Goal: Information Seeking & Learning: Learn about a topic

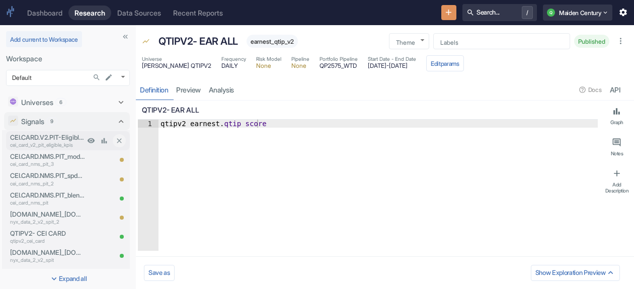
scroll to position [56, 0]
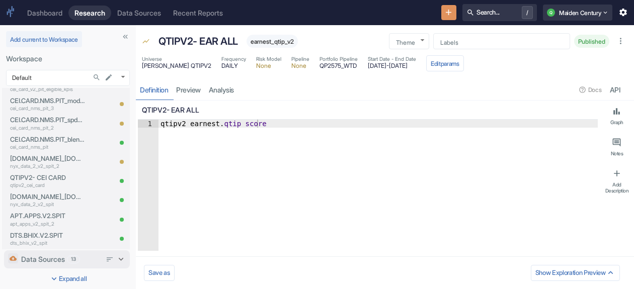
click at [72, 256] on span "13" at bounding box center [73, 260] width 12 height 8
type textarea "x"
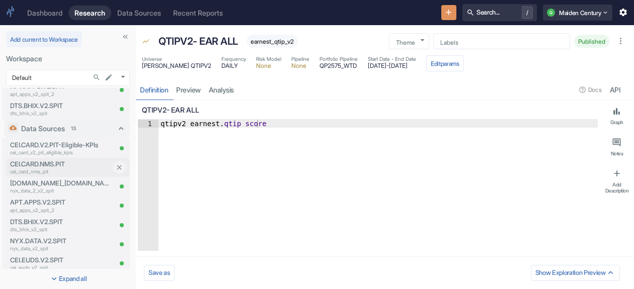
click at [76, 171] on p "cei_card_nms_pit" at bounding box center [60, 172] width 101 height 8
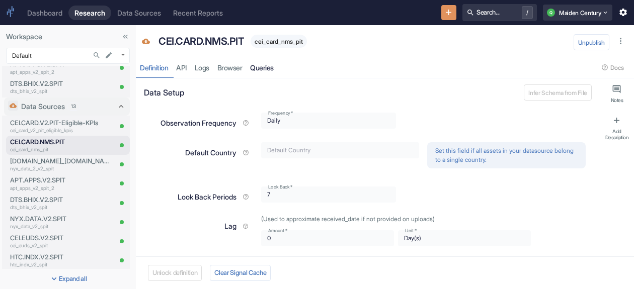
type textarea "x"
click at [239, 66] on link "Browser" at bounding box center [229, 67] width 33 height 21
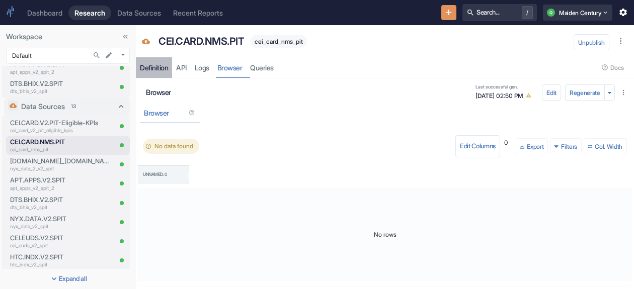
click at [163, 64] on div "Definition" at bounding box center [154, 67] width 28 height 9
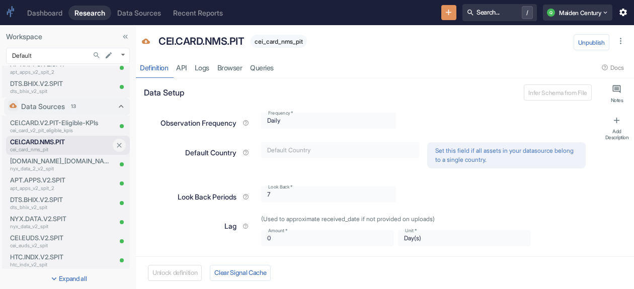
click at [62, 137] on p "CEI.CARD.NMS.PIT" at bounding box center [60, 142] width 101 height 10
type textarea "x"
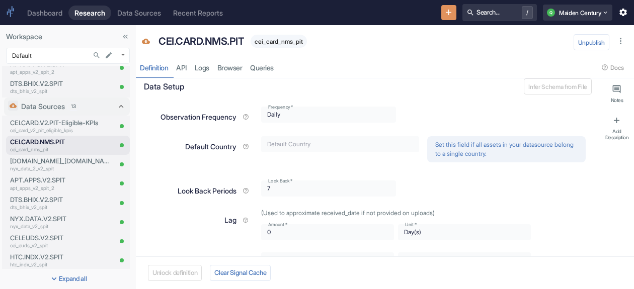
scroll to position [6, 0]
click at [204, 69] on link "Logs" at bounding box center [202, 67] width 23 height 21
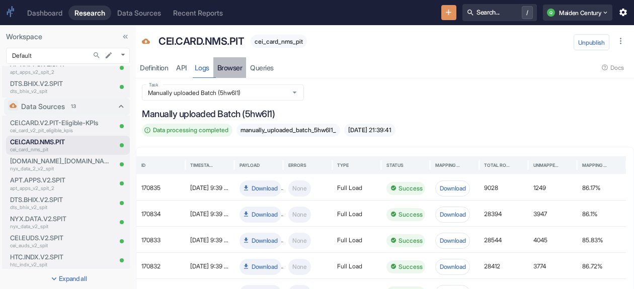
click at [242, 67] on link "Browser" at bounding box center [229, 67] width 33 height 21
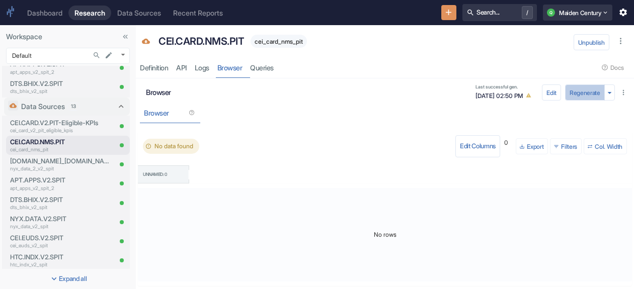
click at [573, 89] on button "Regenerate" at bounding box center [585, 93] width 40 height 16
click at [177, 113] on icon "button" at bounding box center [175, 113] width 6 height 6
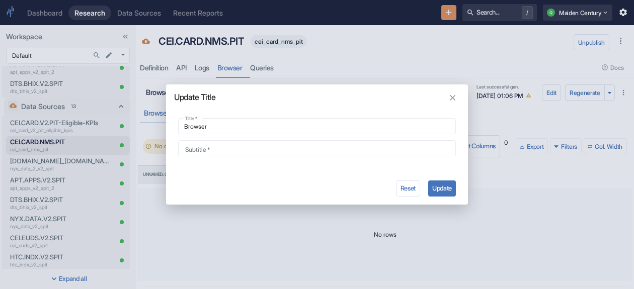
click at [457, 97] on icon "button" at bounding box center [453, 98] width 10 height 10
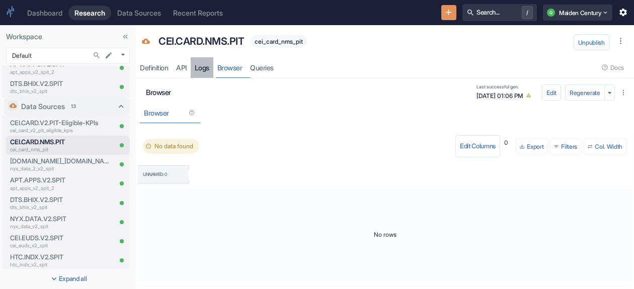
click at [197, 67] on link "Logs" at bounding box center [202, 67] width 23 height 21
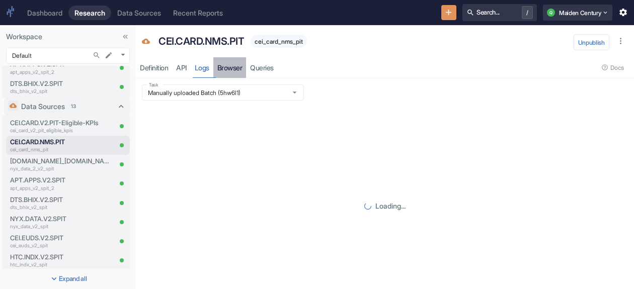
click at [239, 73] on link "Browser" at bounding box center [229, 67] width 33 height 21
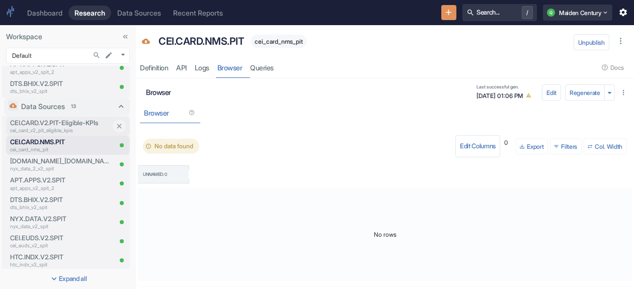
click at [41, 125] on p "CEI.CARD.V2.PIT-Eligible-KPIs" at bounding box center [60, 123] width 101 height 10
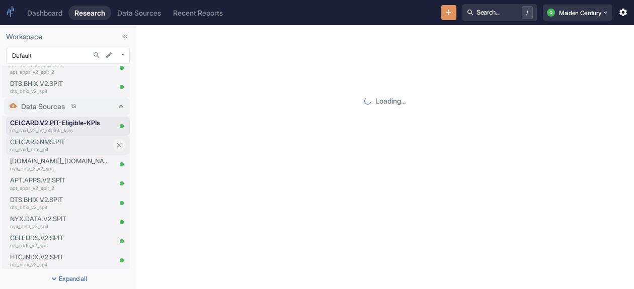
click at [47, 138] on p "CEI.CARD.NMS.PIT" at bounding box center [60, 142] width 101 height 10
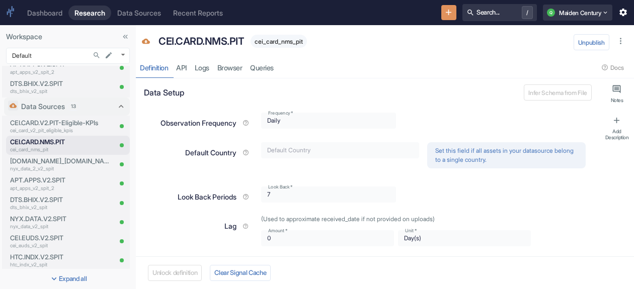
type textarea "x"
click at [242, 67] on link "Browser" at bounding box center [229, 67] width 33 height 21
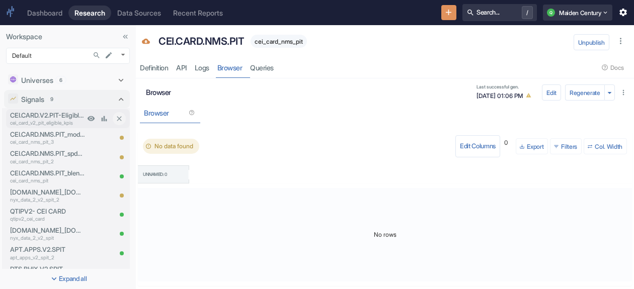
click at [56, 118] on p "CEI.CARD.V2.PIT-Eligible-KPIs" at bounding box center [47, 116] width 74 height 10
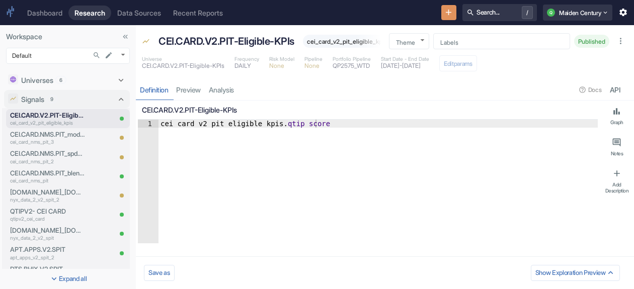
type textarea "x"
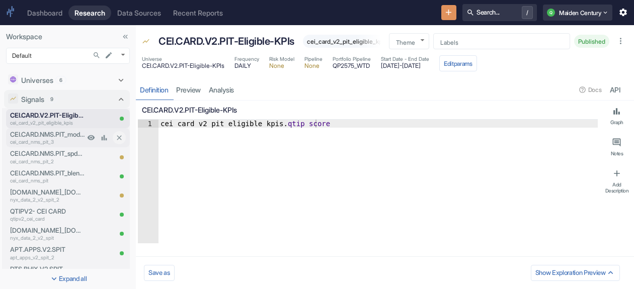
click at [33, 145] on p "cei_card_nms_pit_3" at bounding box center [47, 142] width 74 height 8
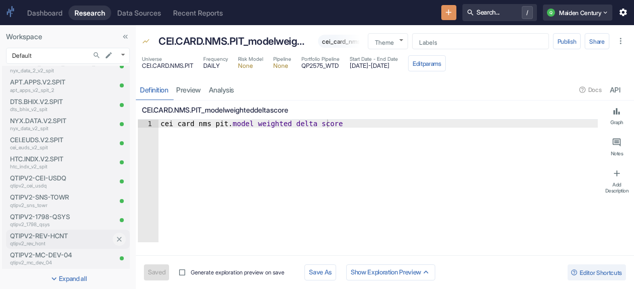
type textarea "x"
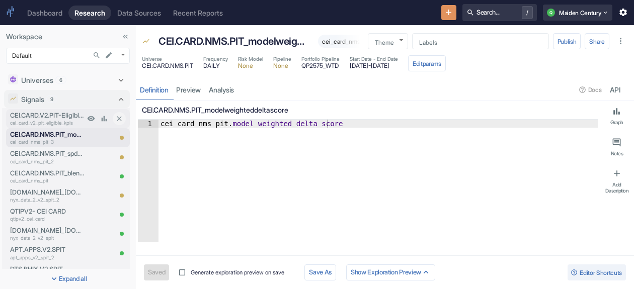
click at [52, 115] on p "CEI.CARD.V2.PIT-Eligible-KPIs" at bounding box center [47, 116] width 74 height 10
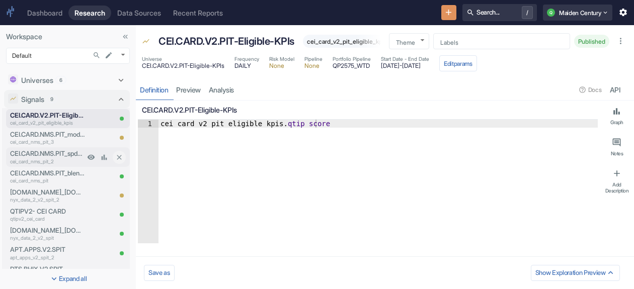
click at [57, 147] on div "CEI.CARD.NMS.PIT_spdeltascore cei_card_nms_pit_2" at bounding box center [45, 156] width 78 height 19
click at [116, 97] on icon at bounding box center [121, 100] width 10 height 10
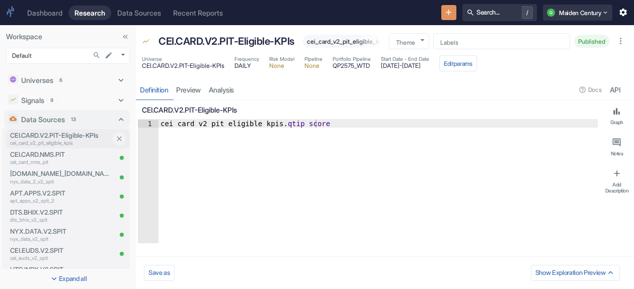
type textarea "x"
click at [60, 137] on p "CEI.CARD.V2.PIT-Eligible-KPIs" at bounding box center [60, 136] width 101 height 10
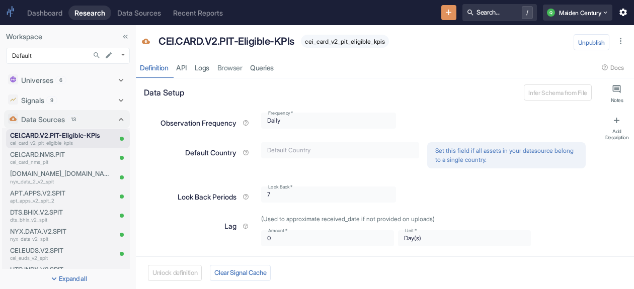
type textarea "x"
click at [226, 71] on link "Browser" at bounding box center [229, 67] width 33 height 21
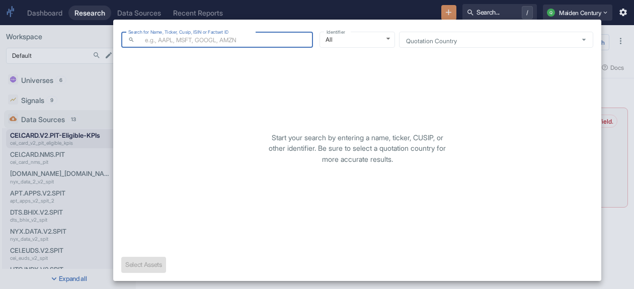
click at [207, 145] on body "Dashboard Research Data Sources Recent Reports Search... / Q Maiden Century Wor…" at bounding box center [317, 144] width 634 height 289
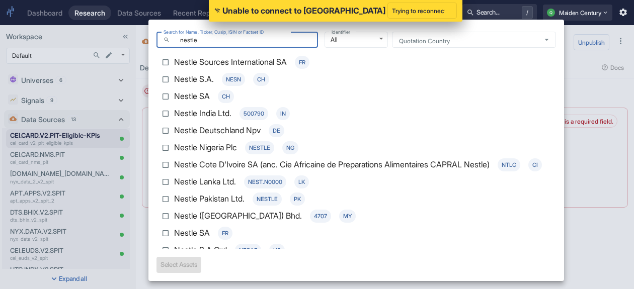
type input "nestle"
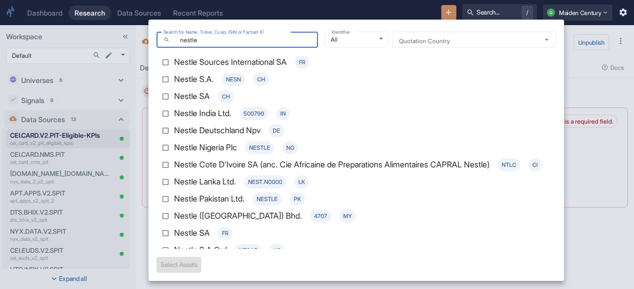
click at [613, 88] on div at bounding box center [317, 144] width 634 height 289
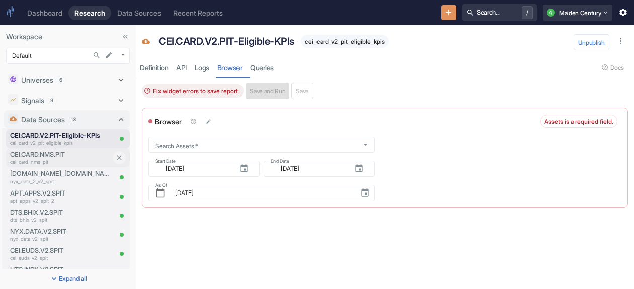
click at [57, 156] on p "CEI.CARD.NMS.PIT" at bounding box center [60, 155] width 101 height 10
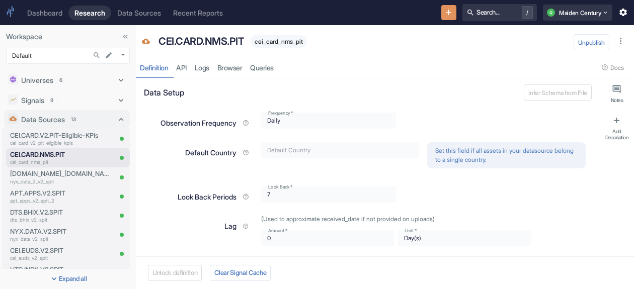
type textarea "x"
click at [232, 68] on link "Browser" at bounding box center [229, 67] width 33 height 21
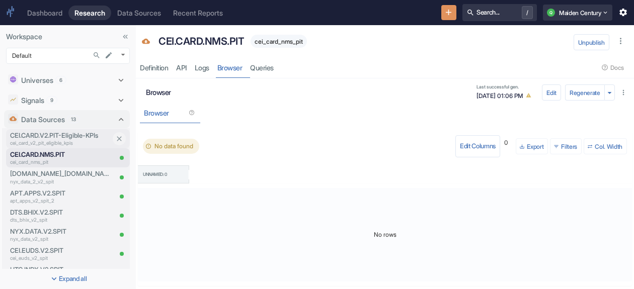
click at [36, 143] on p "cei_card_v2_pit_eligible_kpis" at bounding box center [60, 143] width 101 height 8
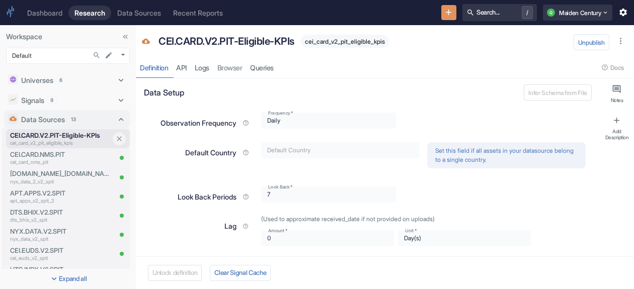
type textarea "x"
click at [234, 72] on link "Browser" at bounding box center [229, 67] width 33 height 21
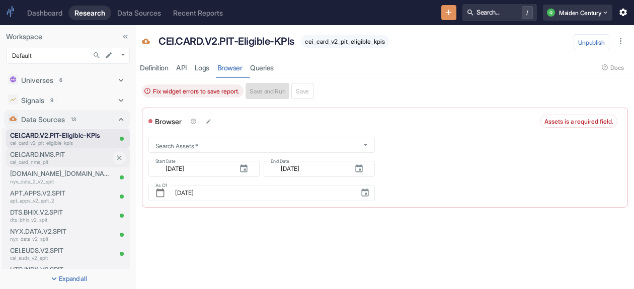
click at [62, 163] on p "cei_card_nms_pit" at bounding box center [60, 163] width 101 height 8
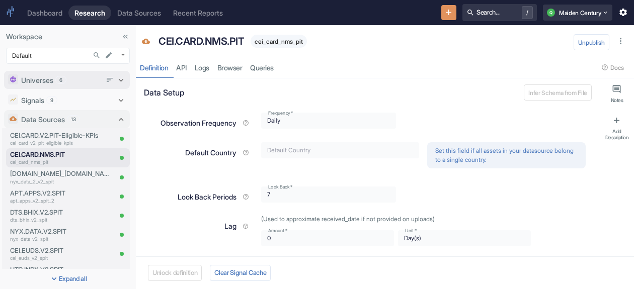
click at [32, 72] on div "Universes 6" at bounding box center [67, 80] width 126 height 18
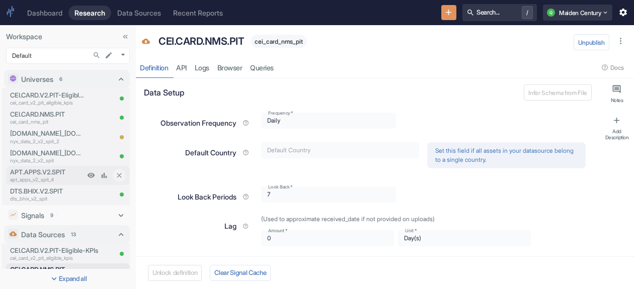
type textarea "x"
drag, startPoint x: 62, startPoint y: 112, endPoint x: 70, endPoint y: 132, distance: 22.0
click at [62, 112] on p "CEI.CARD.NMS.PIT" at bounding box center [47, 115] width 74 height 10
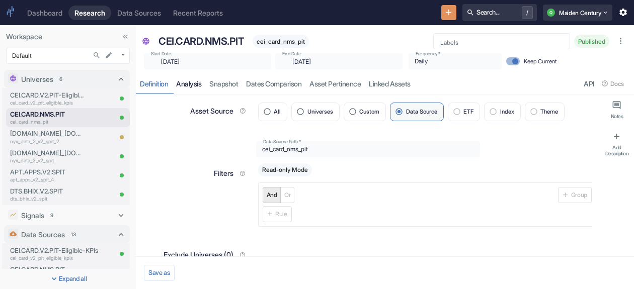
type textarea "x"
click at [193, 86] on link "analysis" at bounding box center [188, 83] width 33 height 21
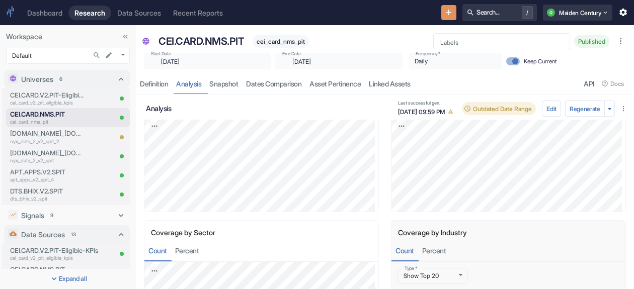
scroll to position [125, 0]
